Goal: Task Accomplishment & Management: Manage account settings

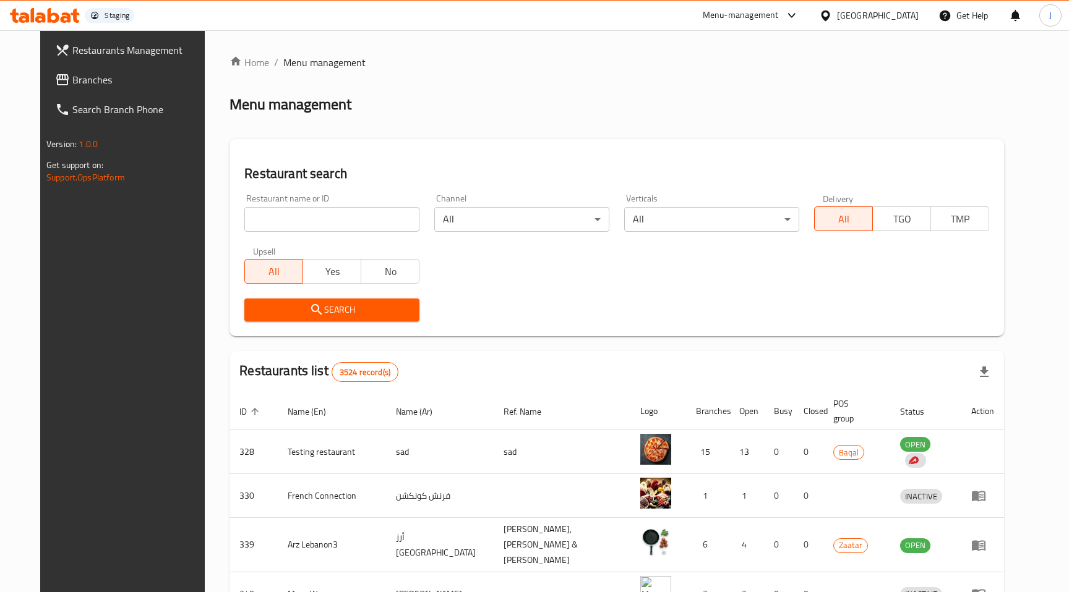
click at [72, 80] on span "Branches" at bounding box center [140, 79] width 137 height 15
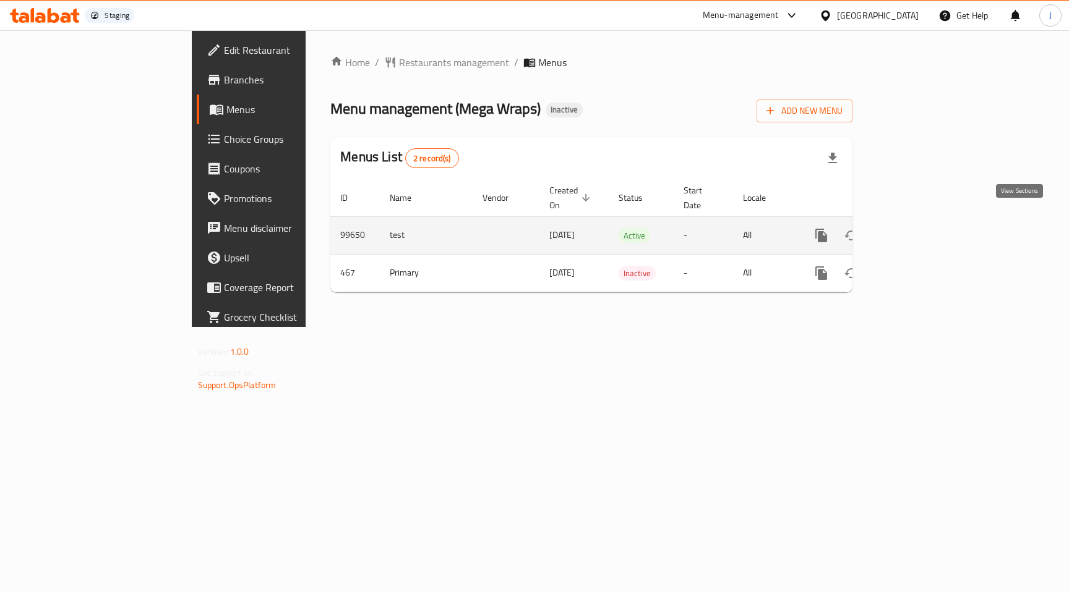
click at [916, 230] on icon "enhanced table" at bounding box center [910, 235] width 11 height 11
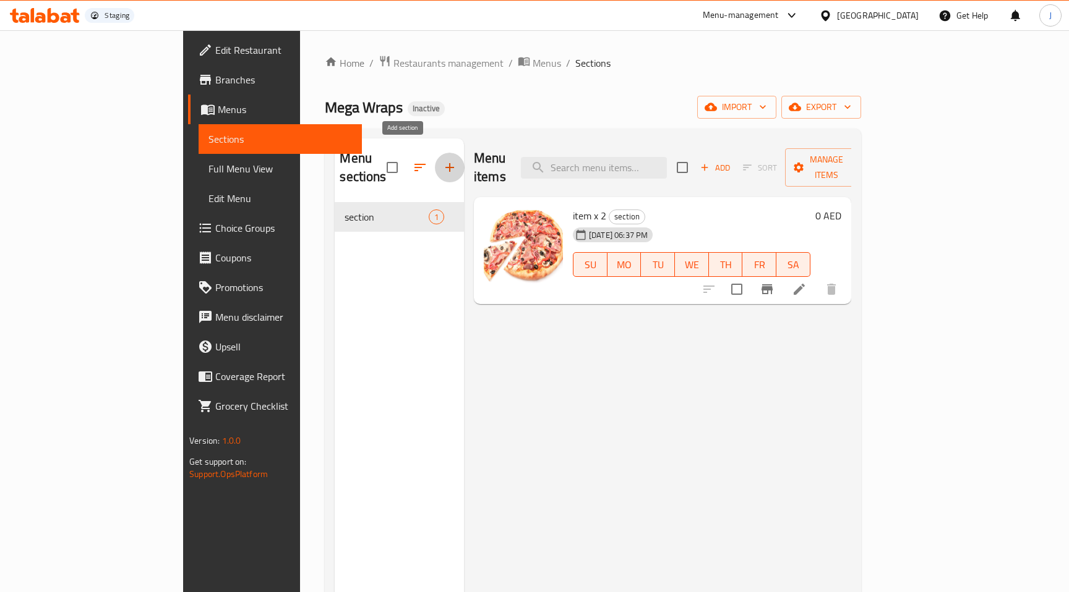
click at [442, 160] on icon "button" at bounding box center [449, 167] width 15 height 15
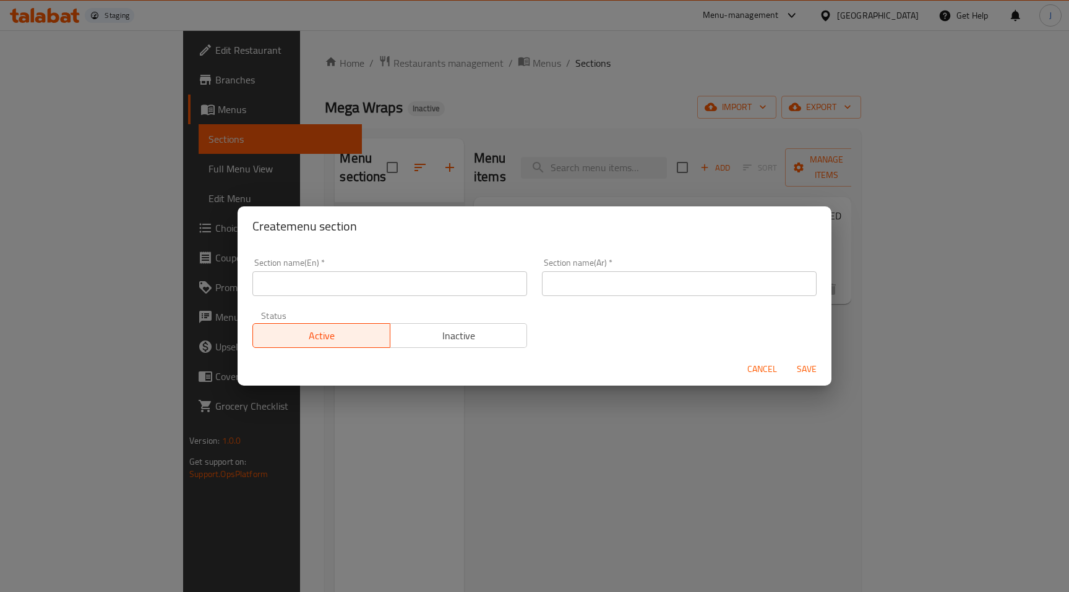
click at [377, 284] on input "text" at bounding box center [389, 283] width 275 height 25
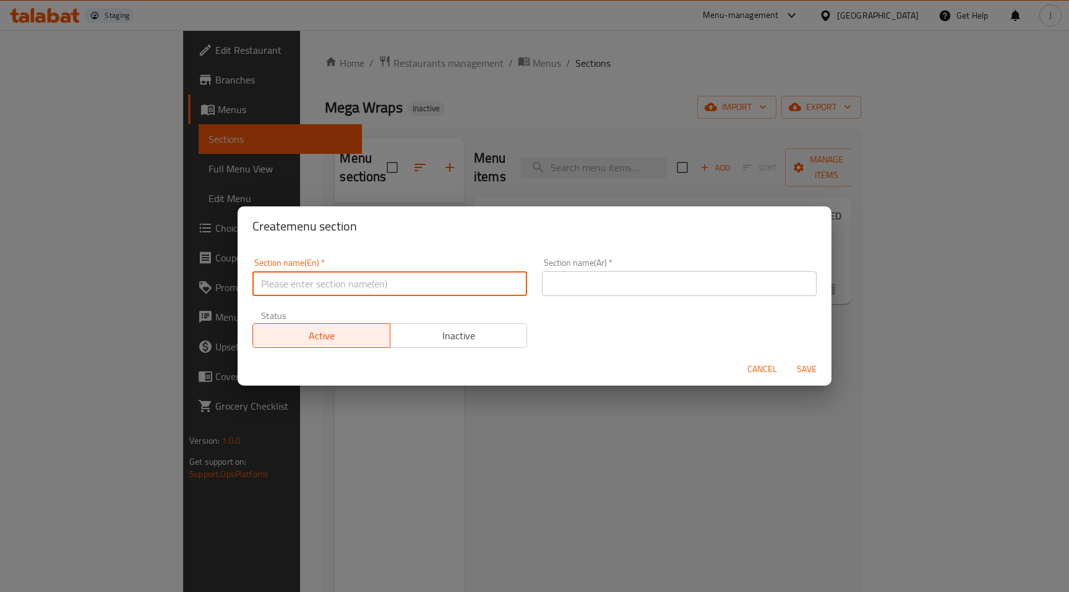
type input "section x1"
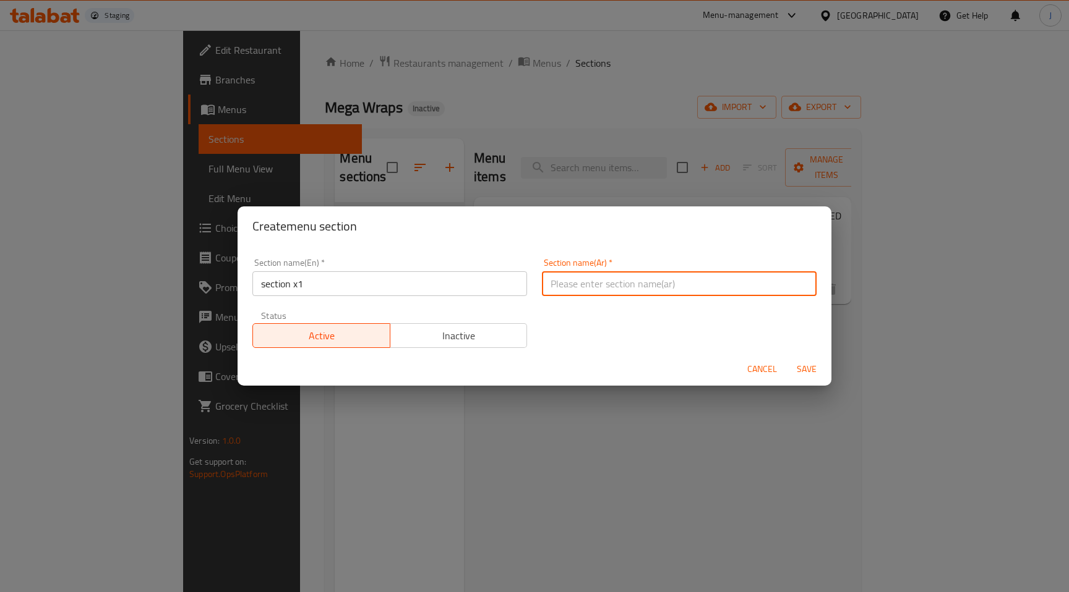
click at [654, 278] on input "text" at bounding box center [679, 283] width 275 height 25
type input "ك"
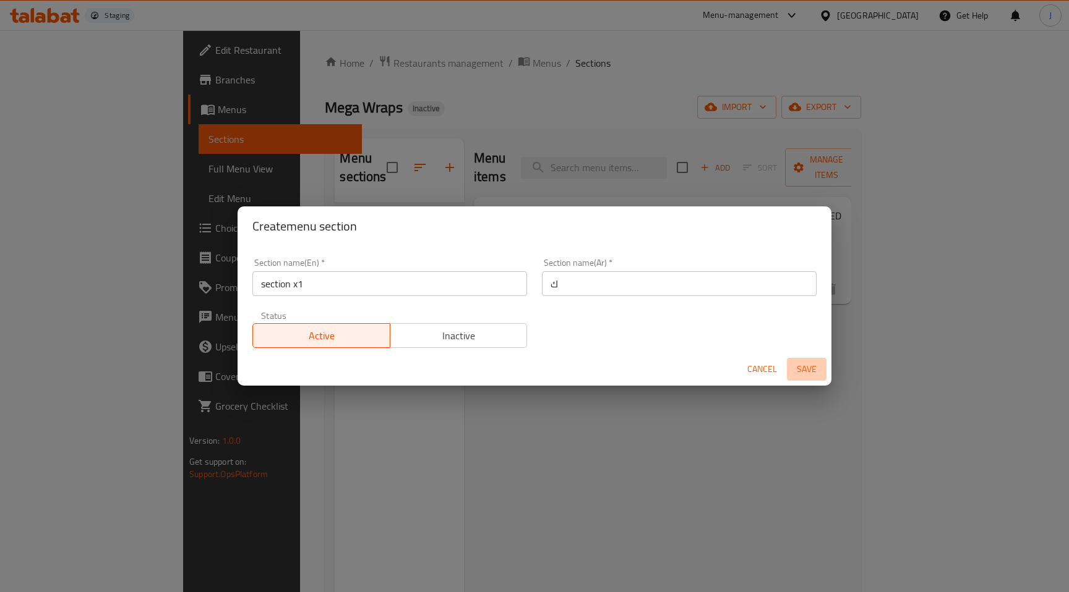
click at [820, 367] on span "Save" at bounding box center [807, 369] width 30 height 15
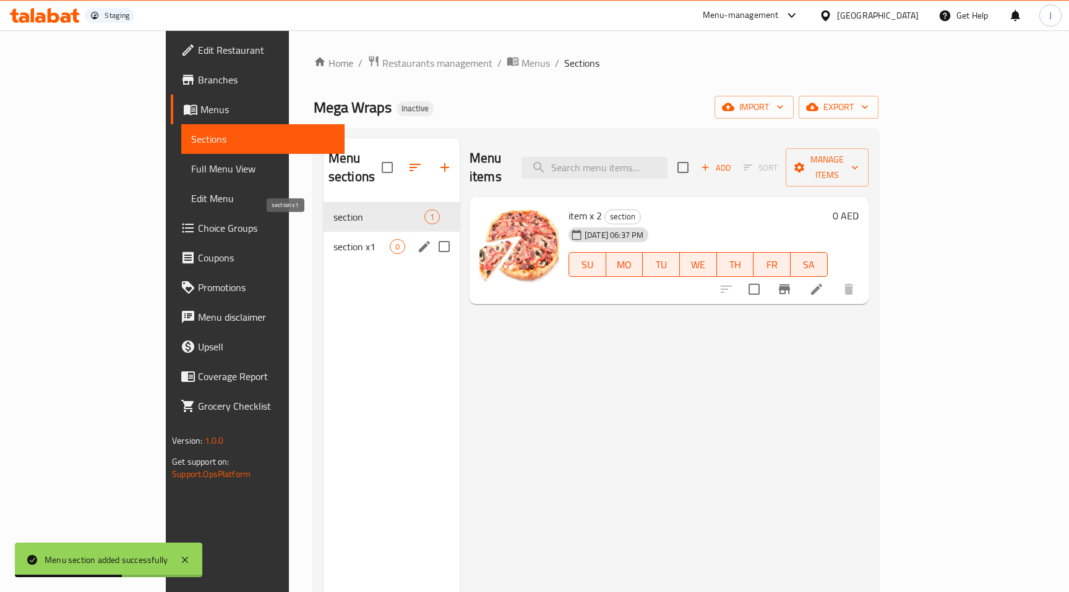
click at [333, 239] on span "section x1" at bounding box center [361, 246] width 56 height 15
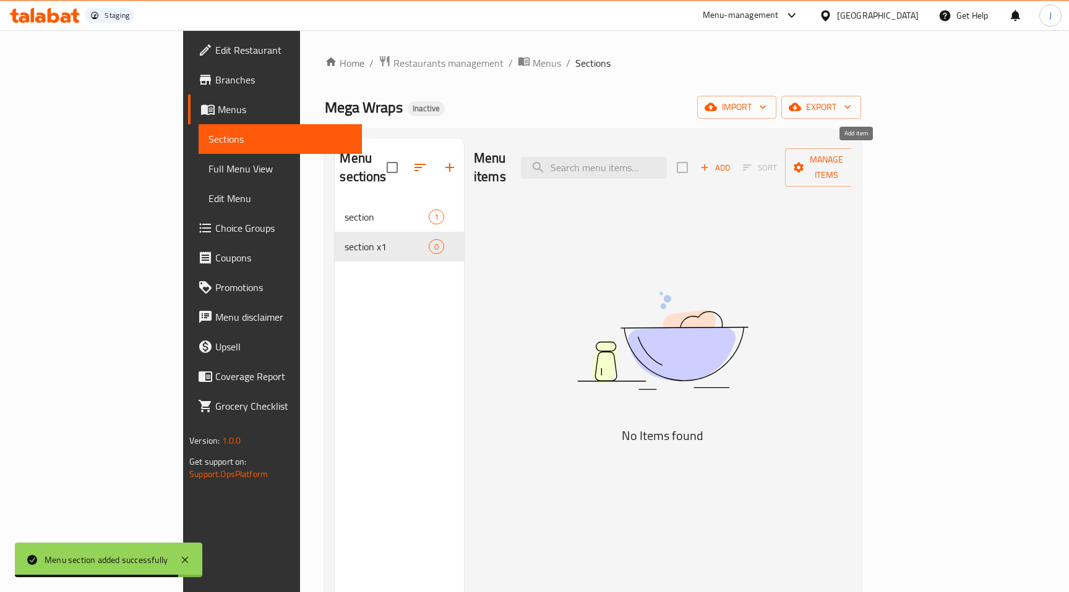
click at [732, 161] on span "Add" at bounding box center [714, 168] width 33 height 14
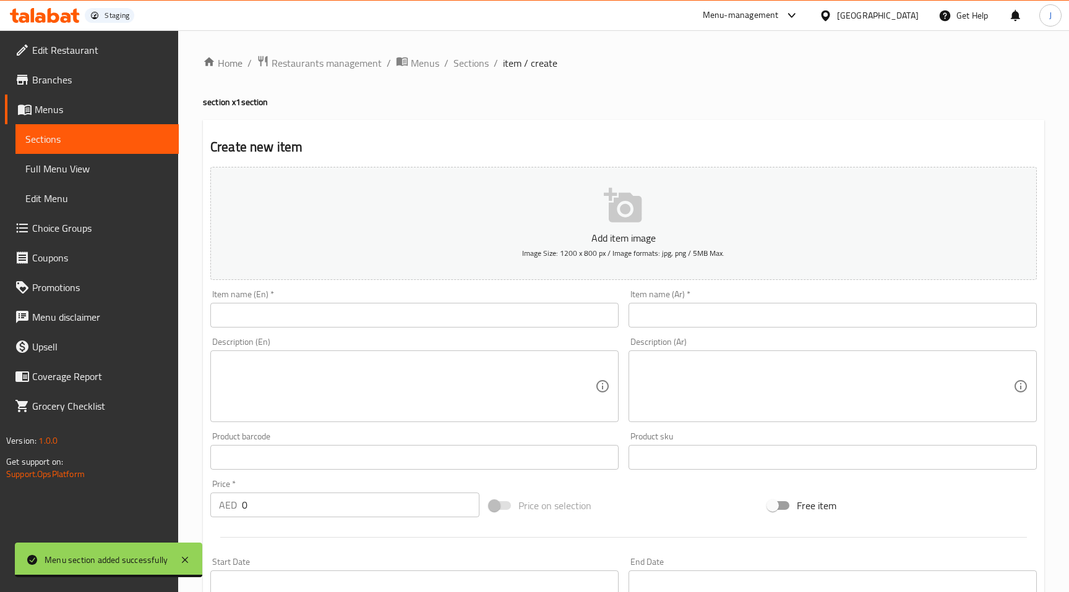
click at [628, 223] on icon "button" at bounding box center [624, 206] width 40 height 40
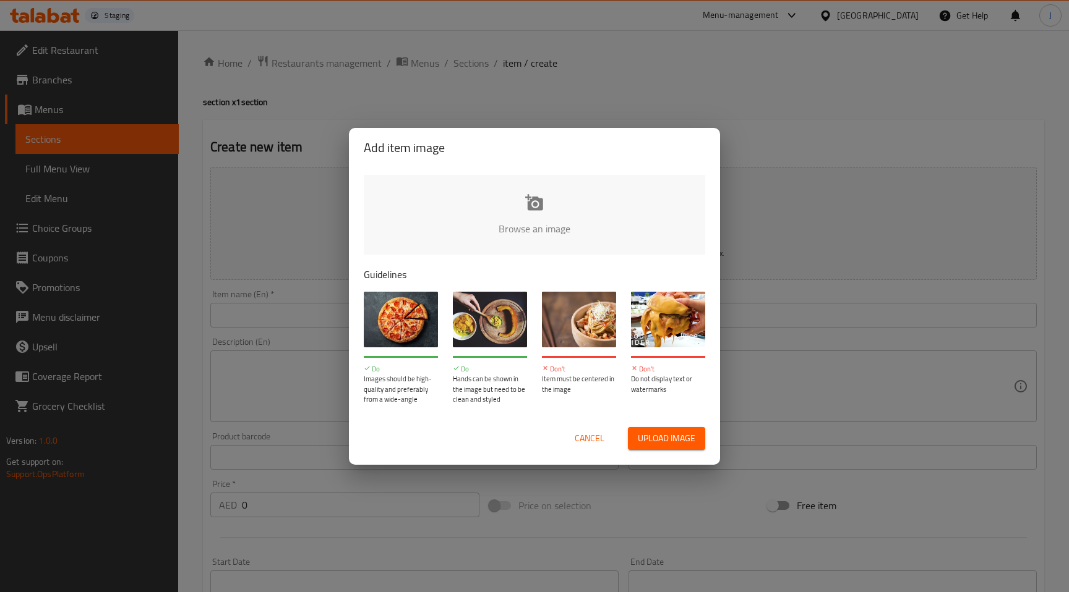
click at [545, 204] on input "file" at bounding box center [952, 233] width 1177 height 116
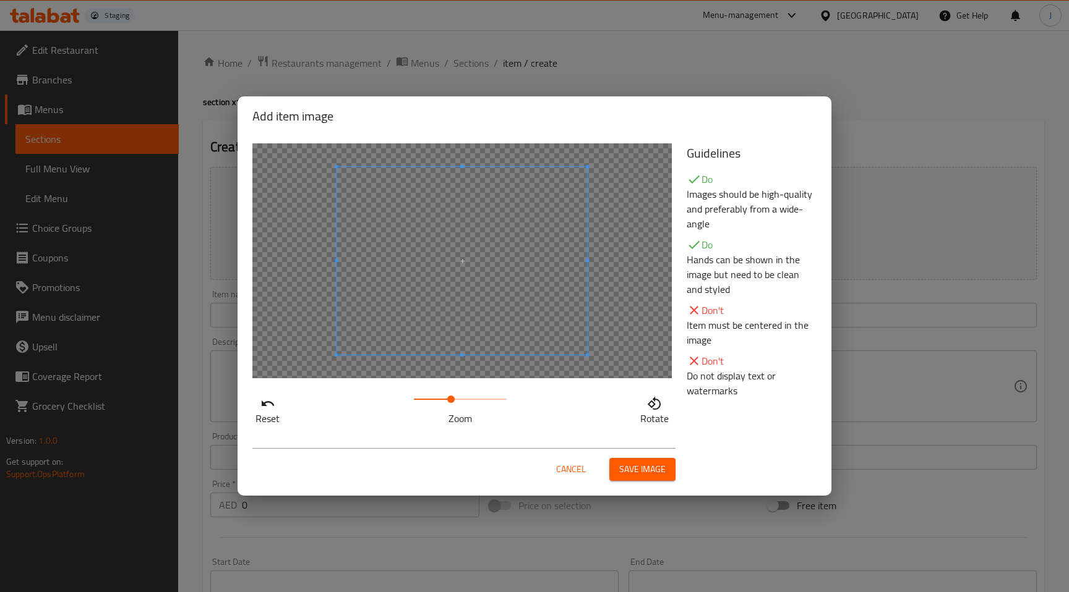
drag, startPoint x: 415, startPoint y: 395, endPoint x: 450, endPoint y: 395, distance: 34.6
click at [451, 396] on span at bounding box center [450, 399] width 7 height 7
click at [634, 464] on span "Save image" at bounding box center [642, 469] width 46 height 15
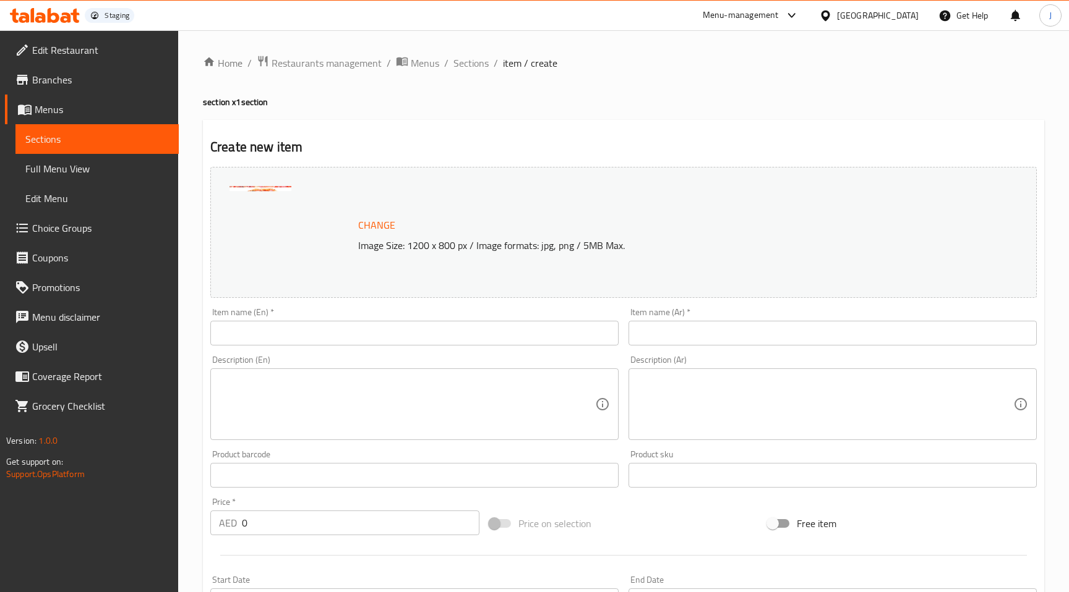
click at [351, 342] on input "text" at bounding box center [414, 333] width 408 height 25
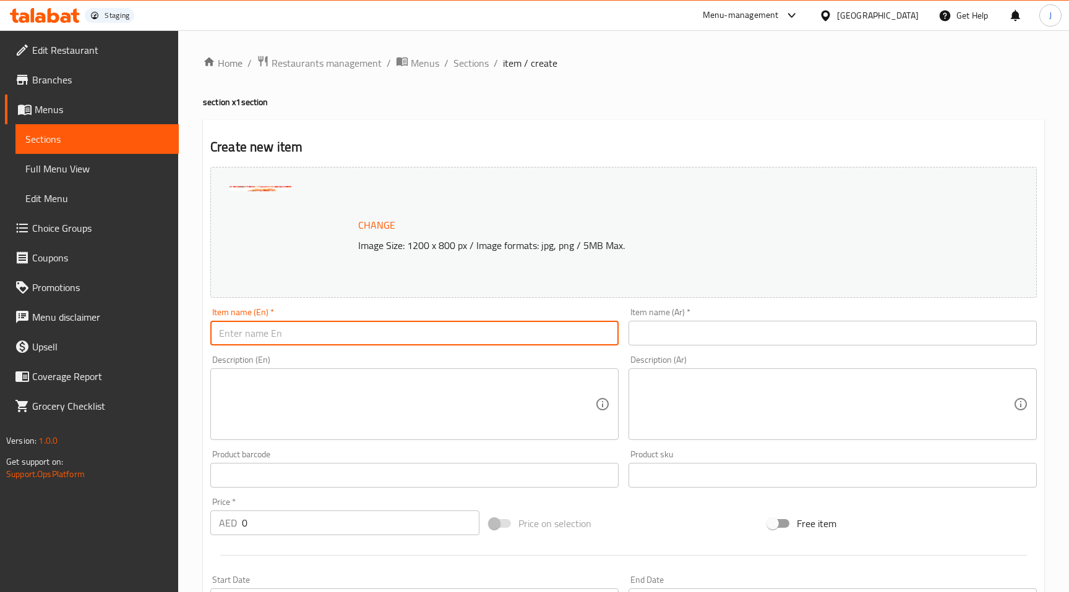
type input "[PERSON_NAME] item 1"
click at [668, 339] on input "text" at bounding box center [832, 333] width 408 height 25
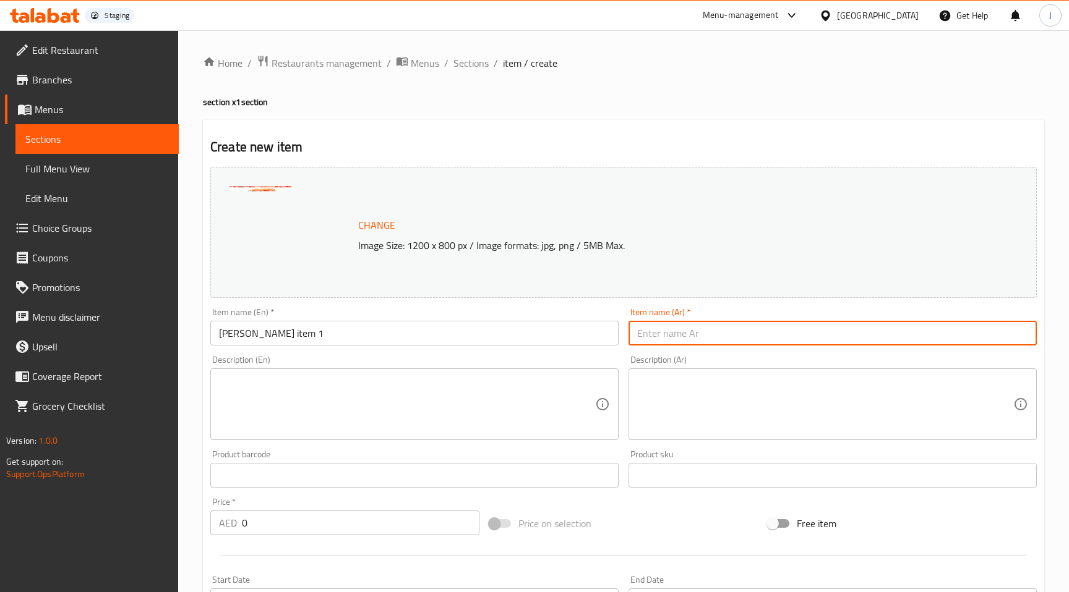
type input "يقثقصث"
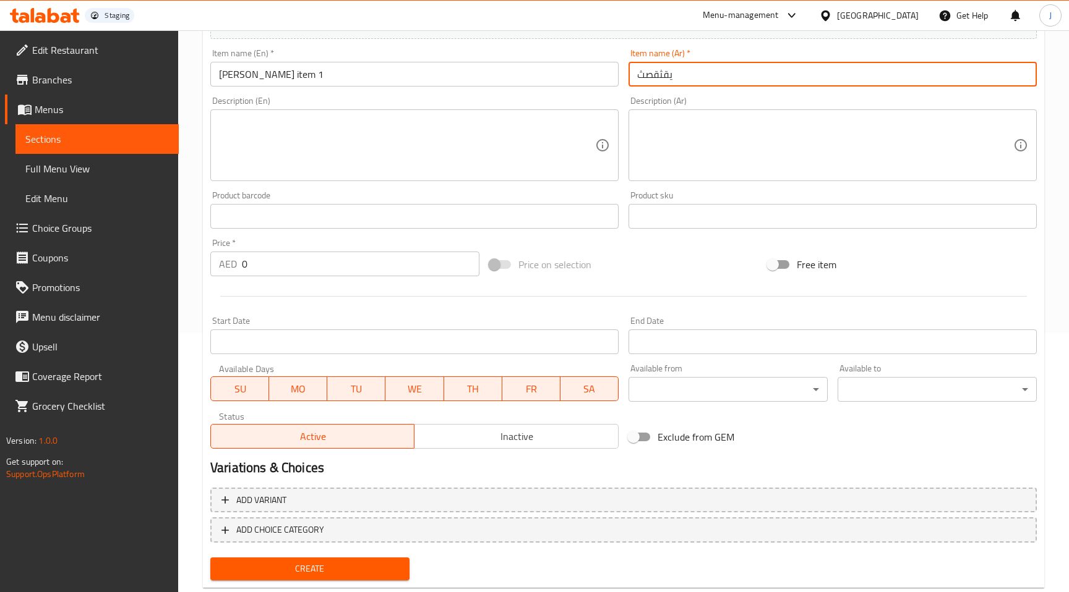
scroll to position [289, 0]
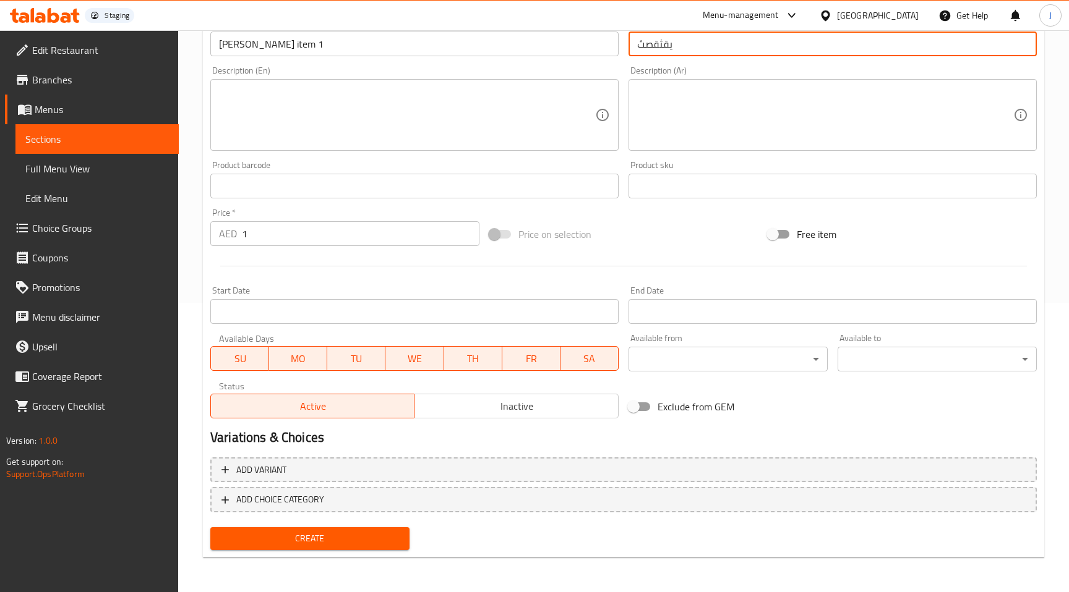
click at [466, 230] on input "1" at bounding box center [360, 233] width 237 height 25
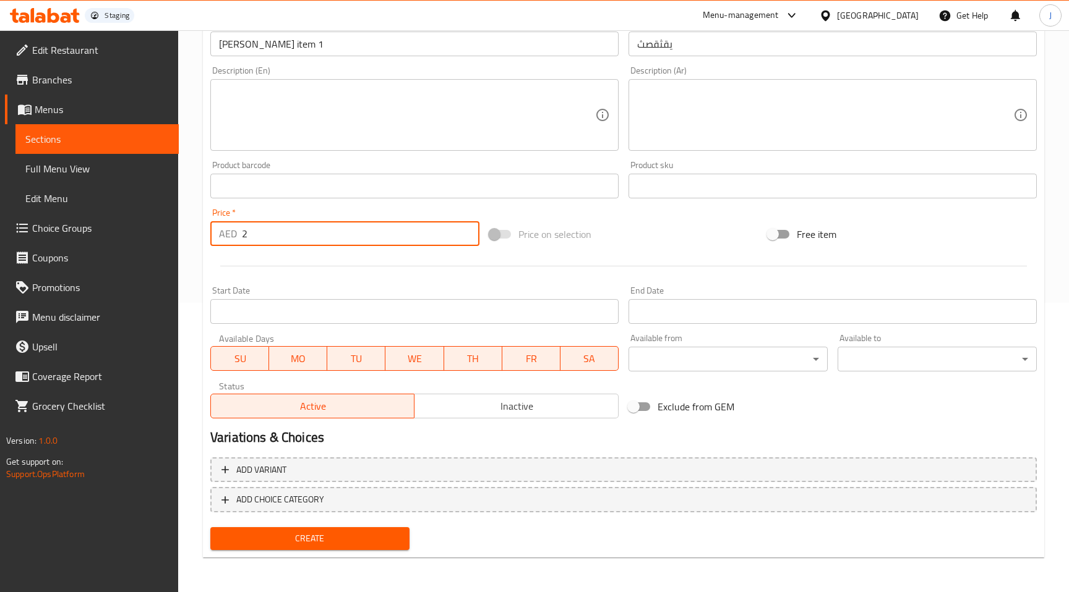
type input "2"
click at [466, 230] on input "2" at bounding box center [360, 233] width 237 height 25
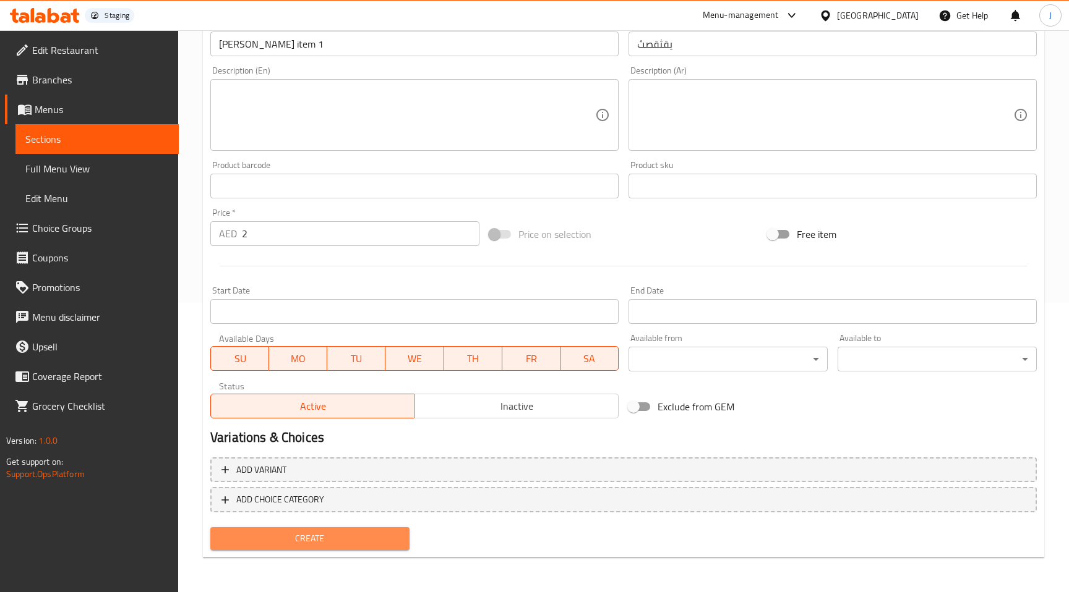
click at [288, 534] on span "Create" at bounding box center [309, 538] width 179 height 15
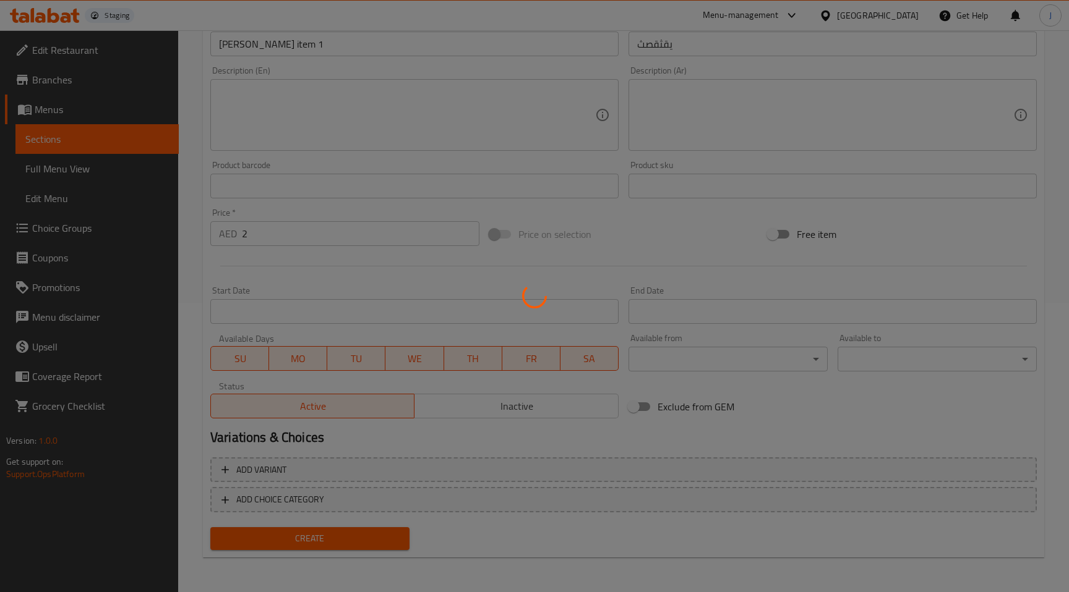
type input "0"
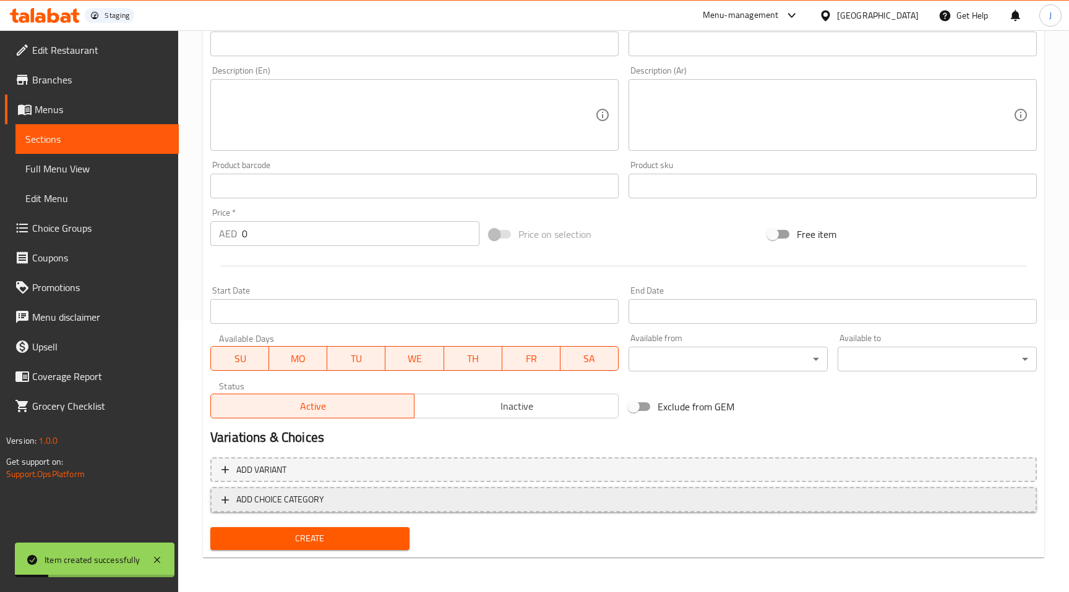
scroll to position [0, 0]
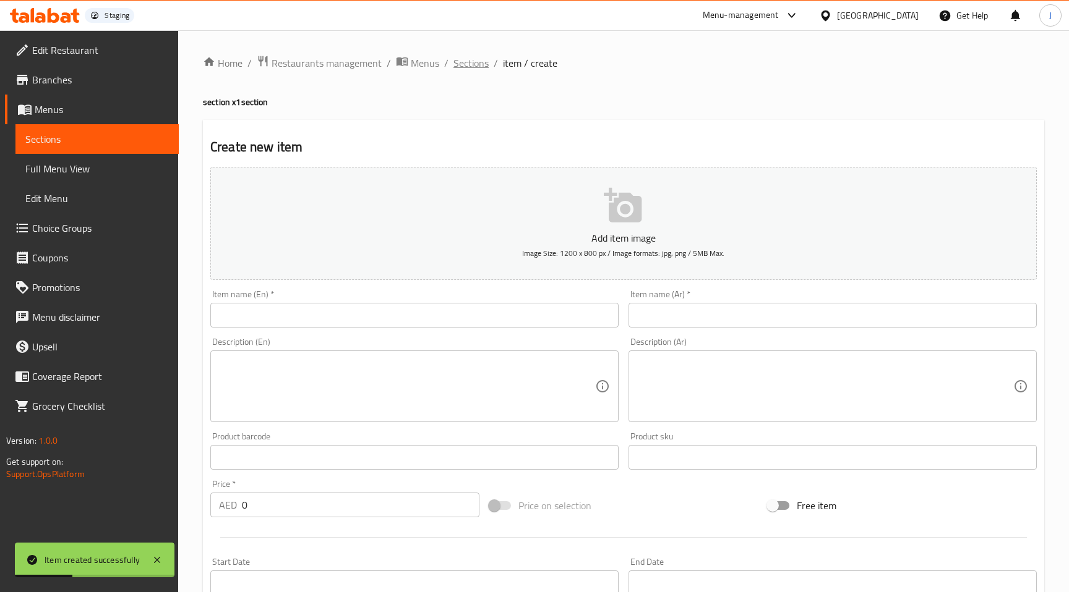
click at [477, 63] on span "Sections" at bounding box center [470, 63] width 35 height 15
